Goal: Navigation & Orientation: Find specific page/section

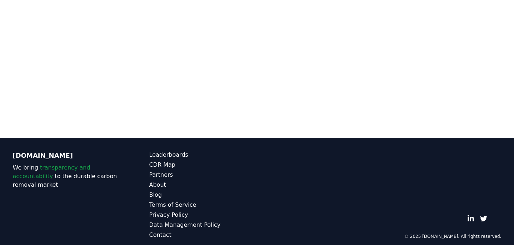
scroll to position [220, 0]
click at [246, 211] on link "Privacy Policy" at bounding box center [203, 215] width 108 height 9
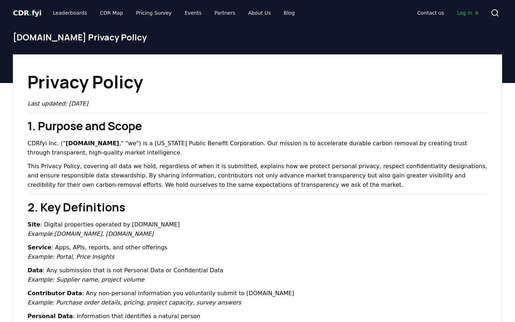
click at [286, 75] on h1 "Privacy Policy" at bounding box center [258, 82] width 460 height 26
click at [139, 78] on h1 "Privacy Policy" at bounding box center [258, 82] width 460 height 26
click at [232, 163] on p "This Privacy Policy, covering all data we hold, regardless of when it is submit…" at bounding box center [258, 176] width 460 height 28
